Goal: Information Seeking & Learning: Learn about a topic

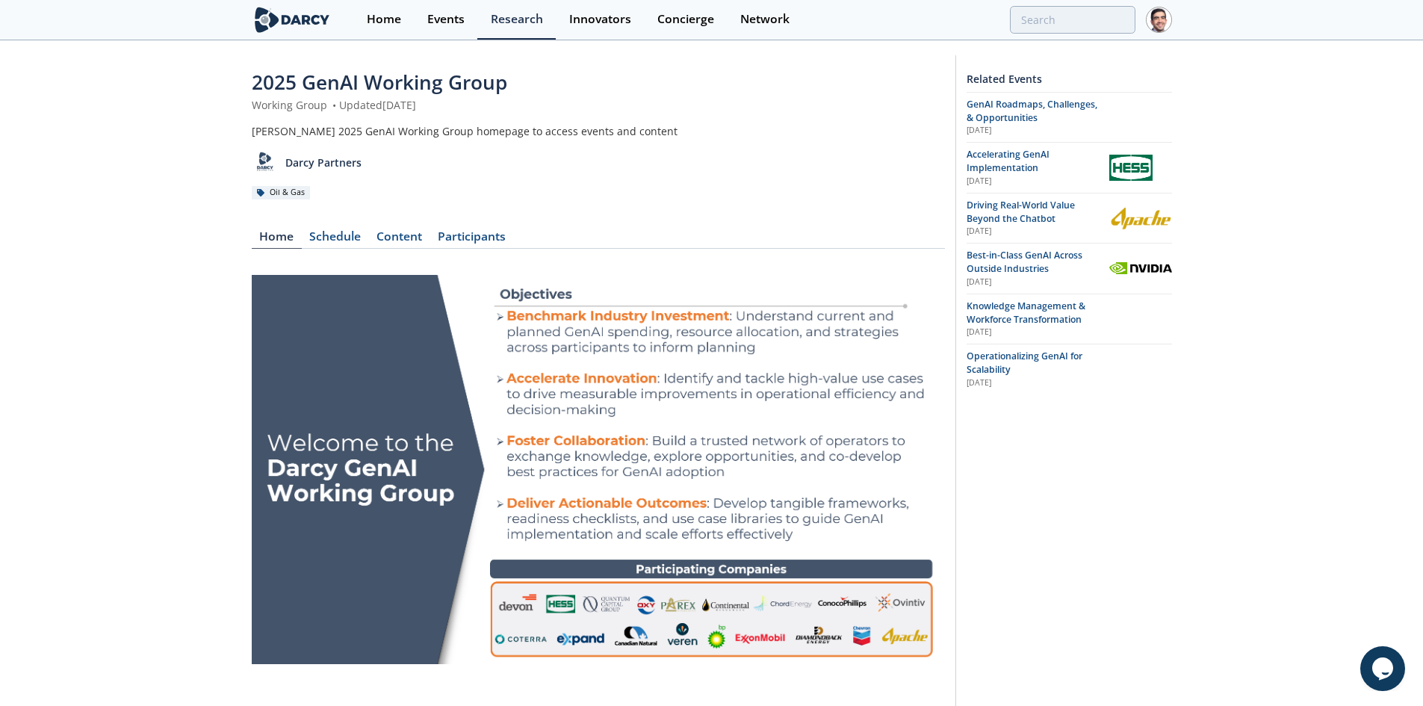
click at [1001, 161] on span "Accelerating GenAI Implementation" at bounding box center [1008, 161] width 83 height 26
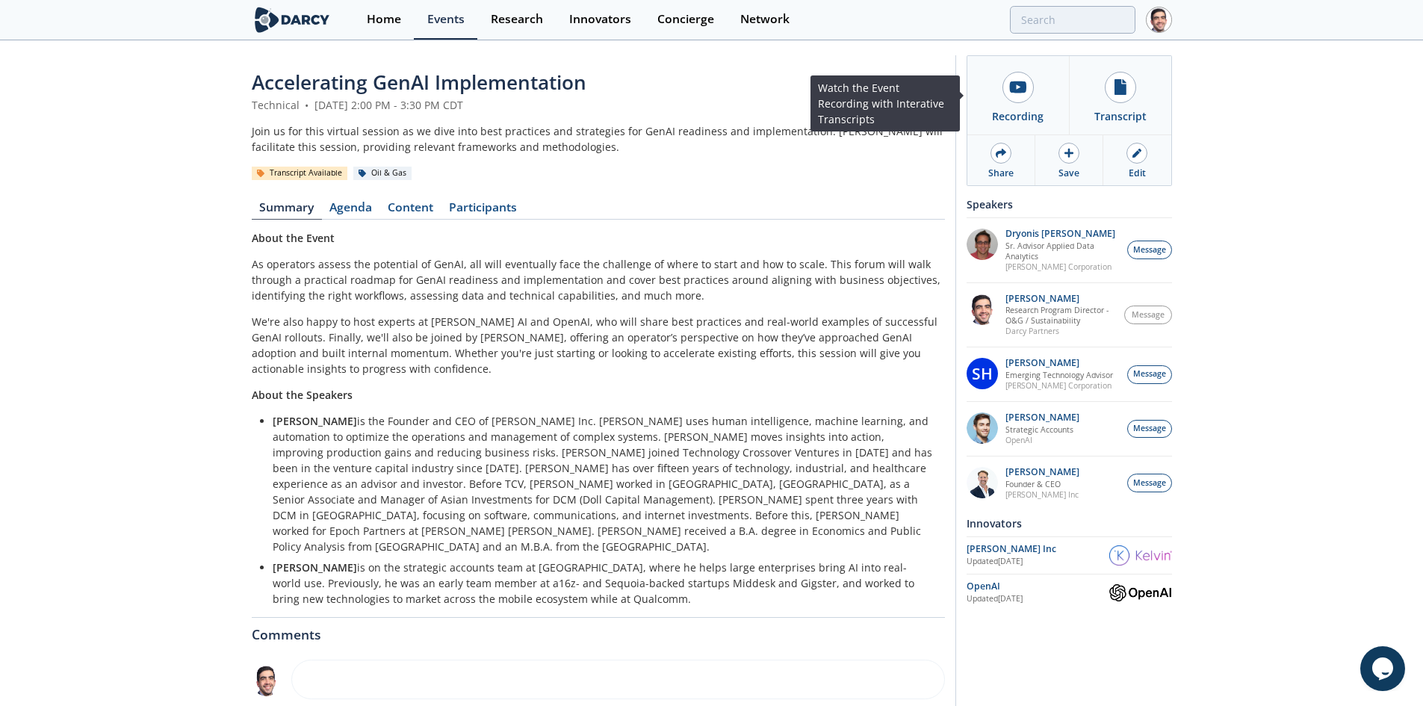
click at [1018, 105] on link "Recording" at bounding box center [1018, 95] width 102 height 78
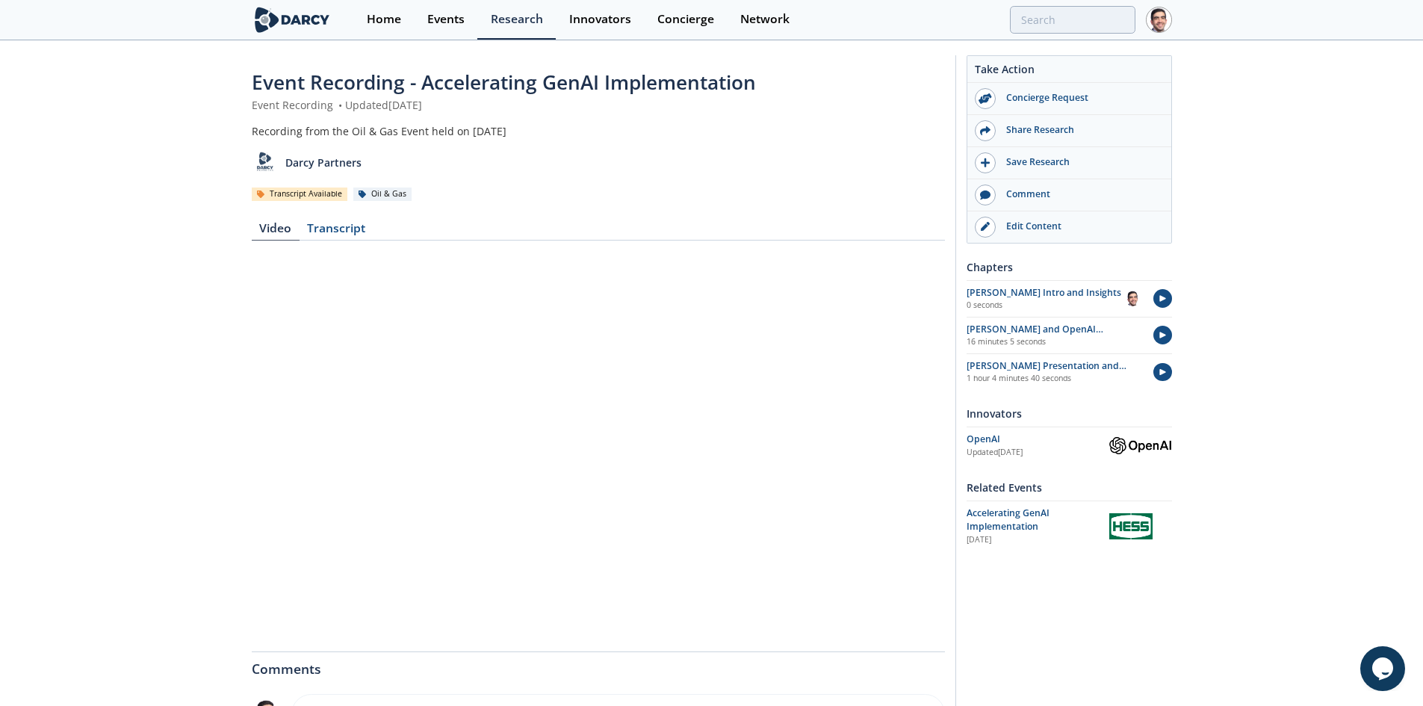
click at [325, 232] on div "Transcript" at bounding box center [337, 232] width 74 height 18
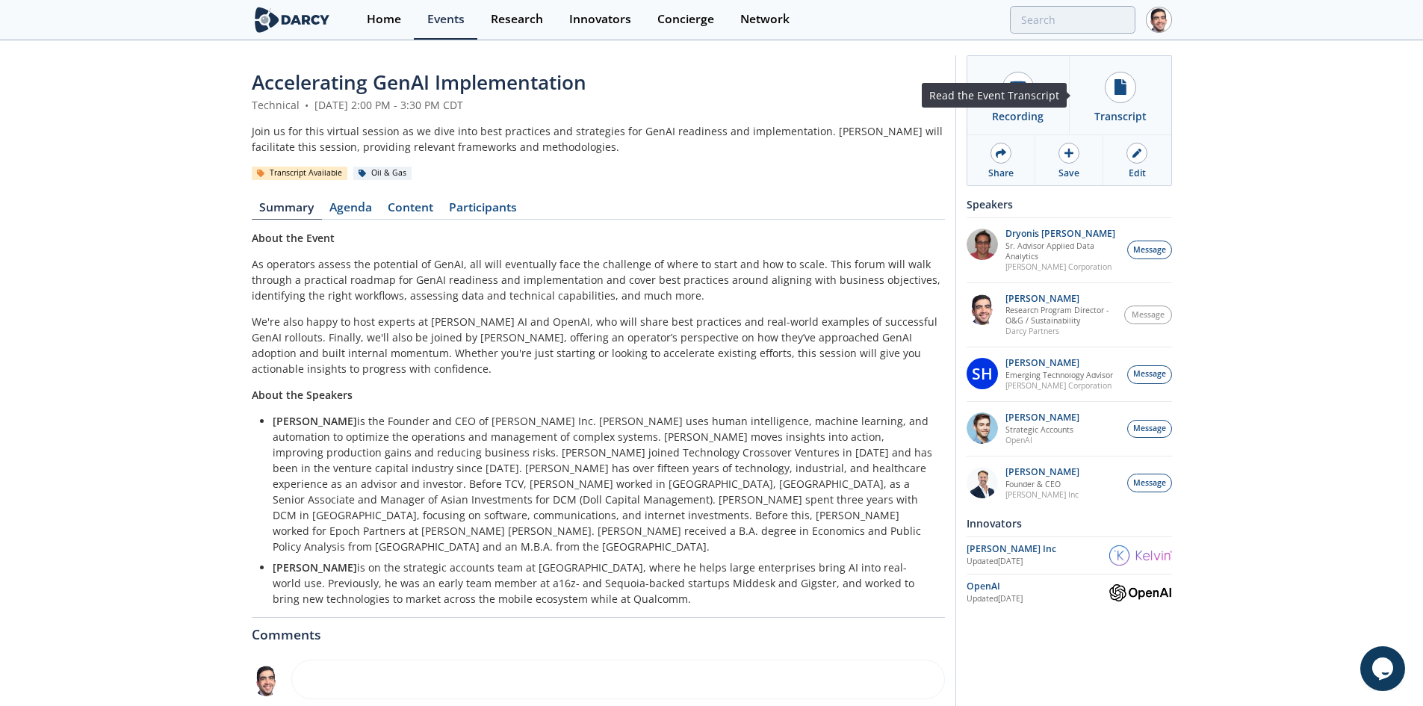
click at [1140, 97] on link "Transcript" at bounding box center [1120, 95] width 102 height 78
click at [429, 210] on link "Content" at bounding box center [410, 211] width 61 height 18
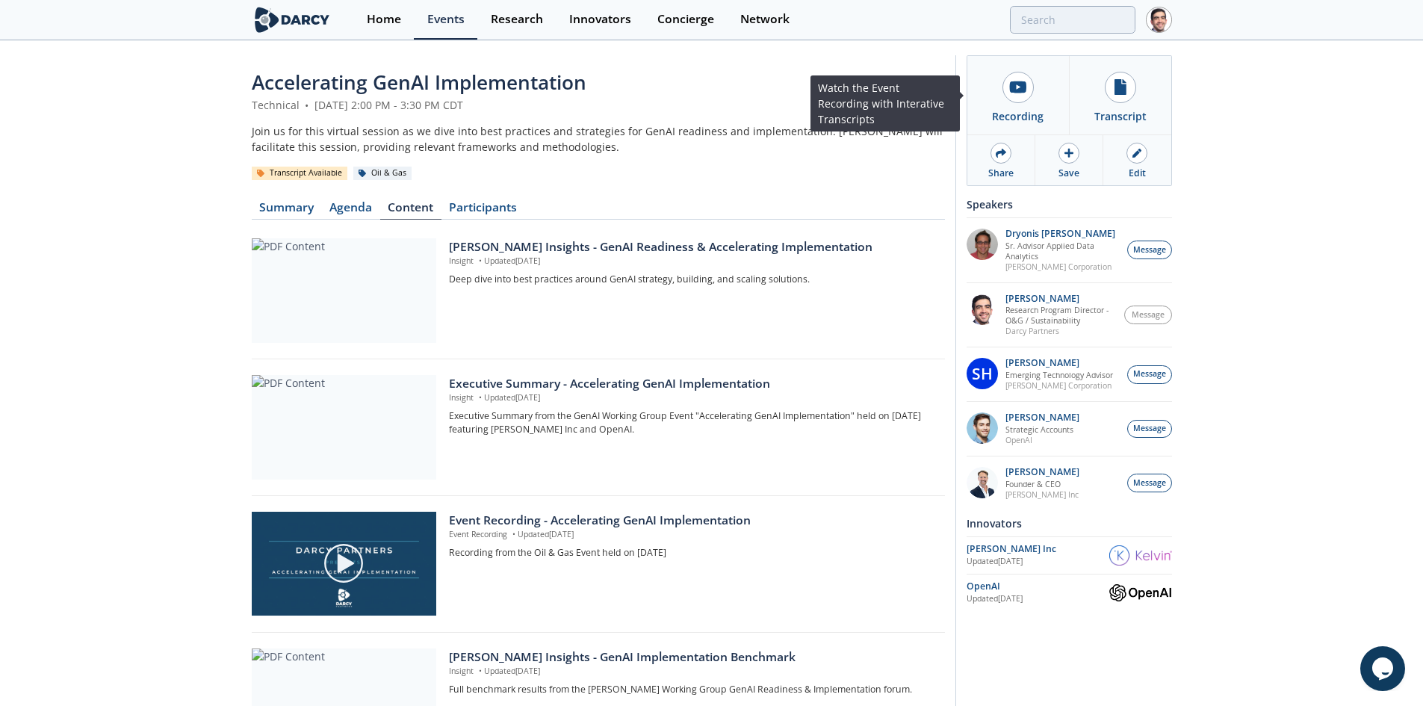
click at [1024, 85] on icon at bounding box center [1018, 87] width 16 height 12
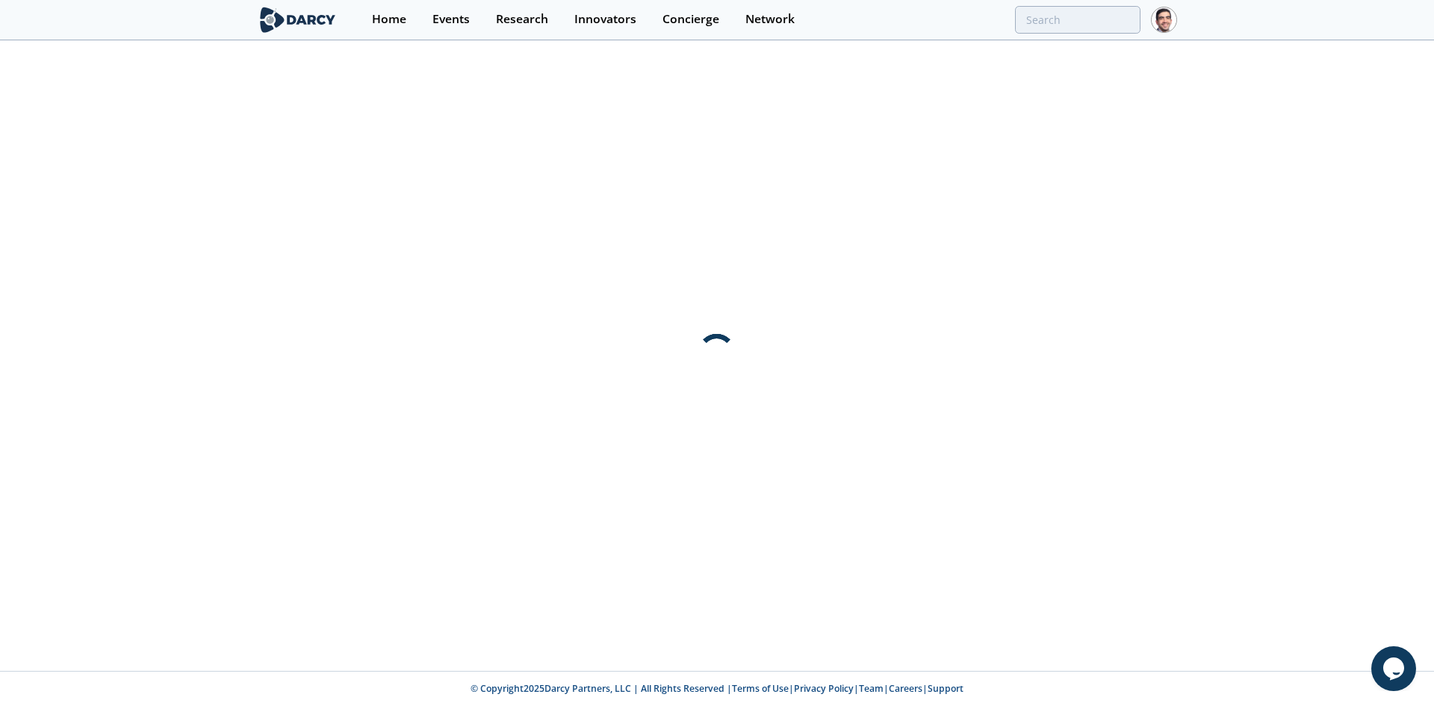
click at [1024, 85] on div at bounding box center [717, 356] width 1434 height 629
